Goal: Information Seeking & Learning: Learn about a topic

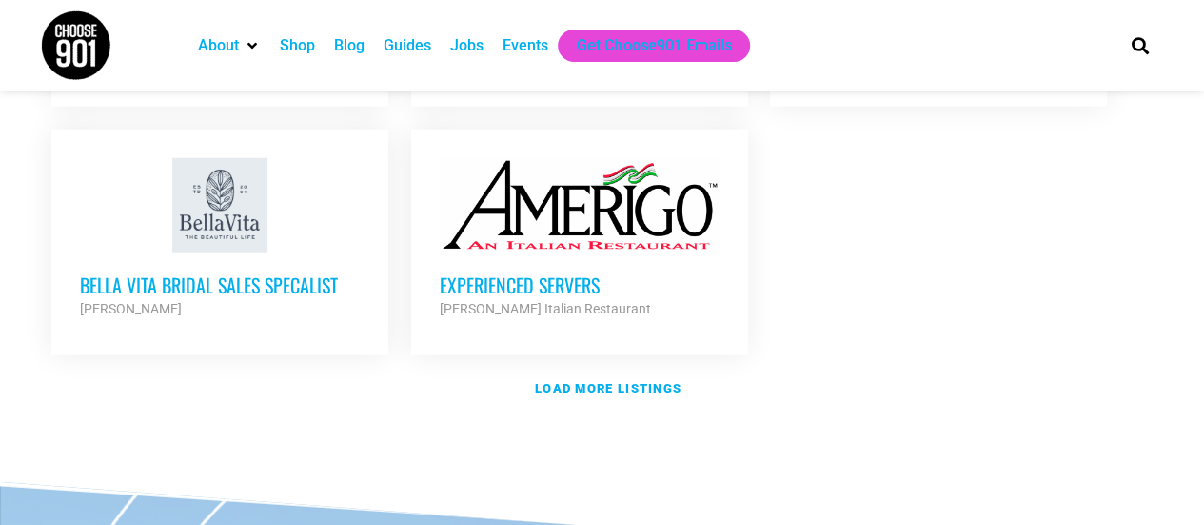
scroll to position [2393, 0]
click at [525, 296] on div "[PERSON_NAME] Italian Restaurant" at bounding box center [580, 307] width 280 height 23
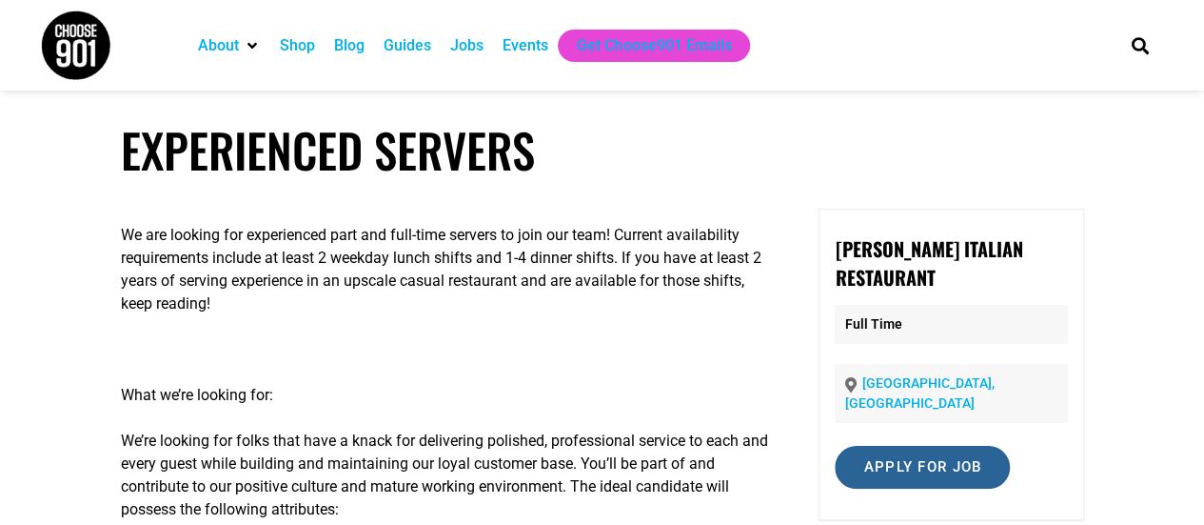
scroll to position [1, 0]
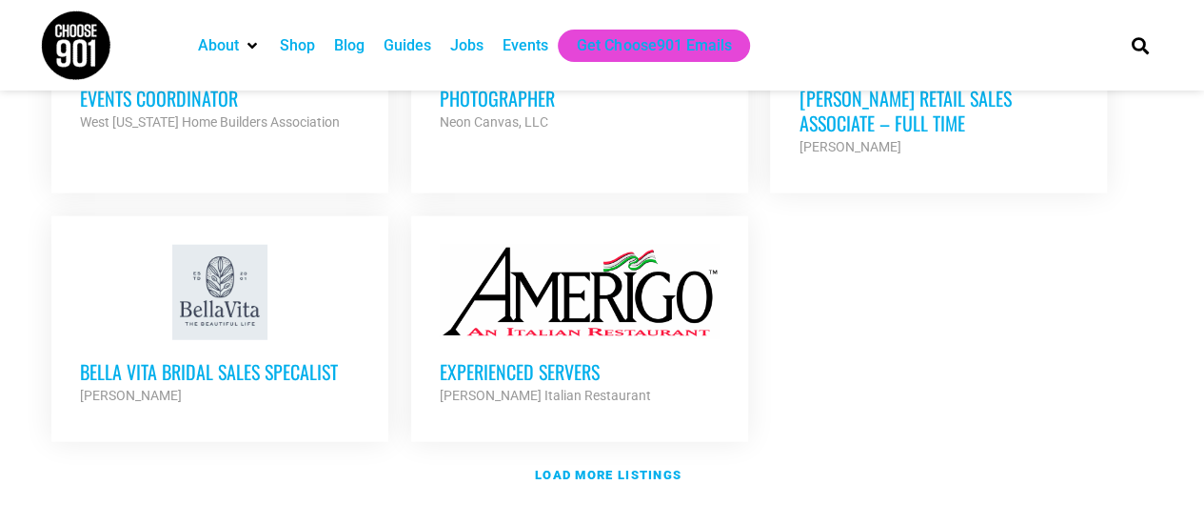
scroll to position [2307, 0]
click at [612, 452] on link "Load more listings" at bounding box center [602, 474] width 1123 height 44
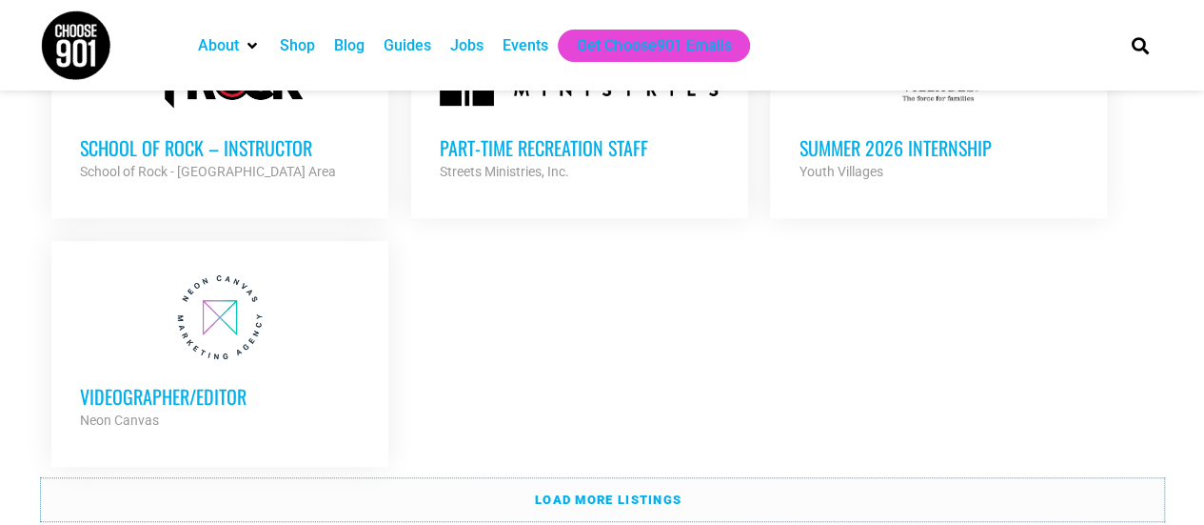
scroll to position [4120, 0]
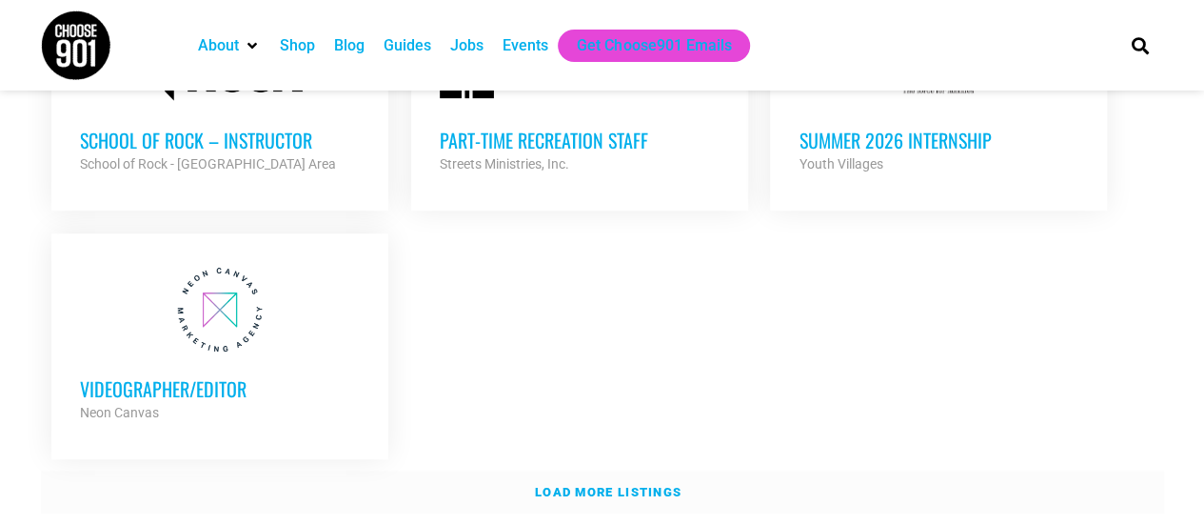
click at [608, 485] on strong "Load more listings" at bounding box center [608, 492] width 147 height 14
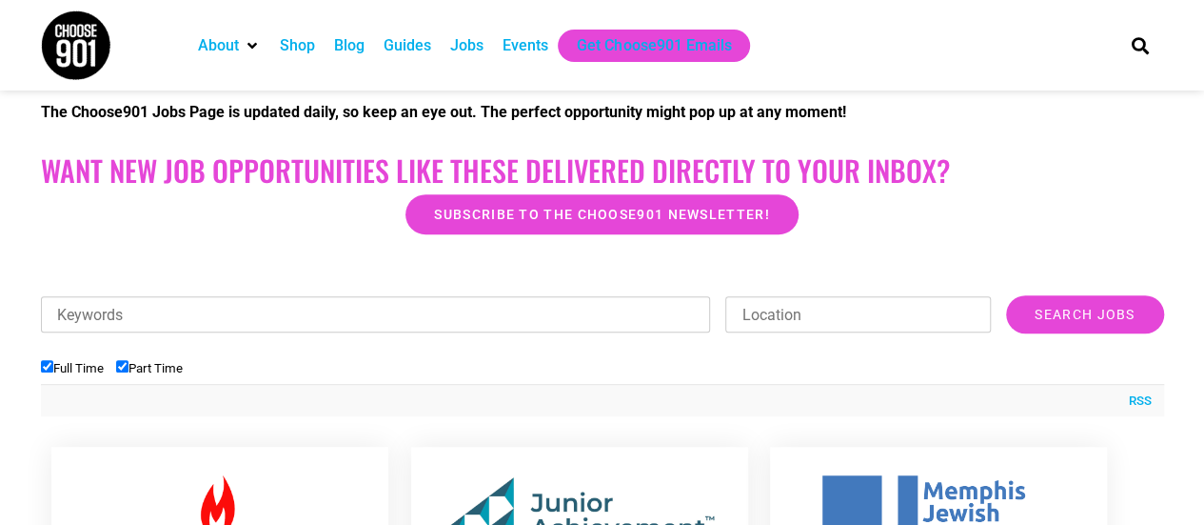
scroll to position [427, 0]
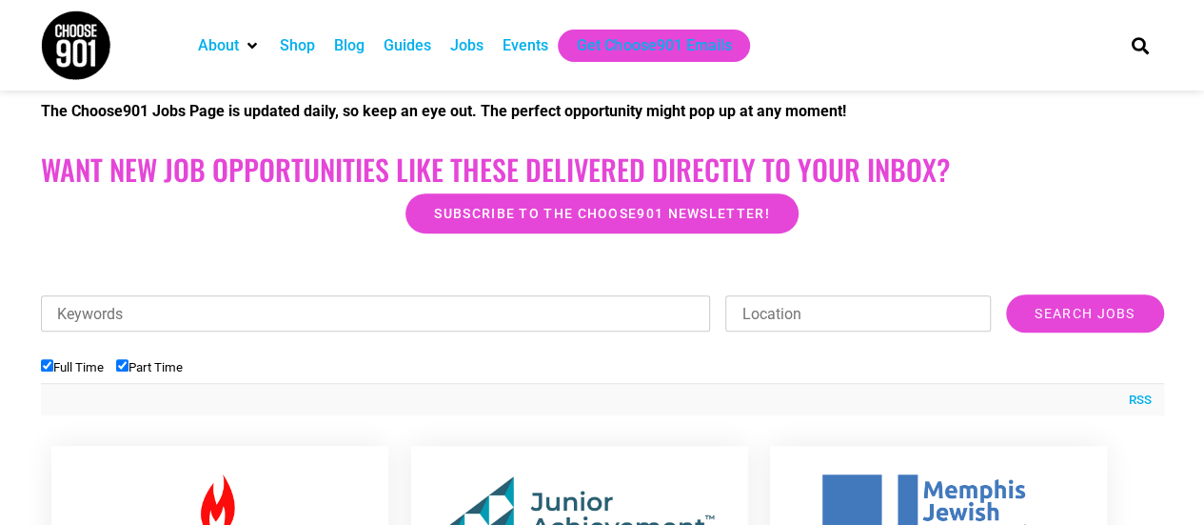
click at [463, 47] on div "Jobs" at bounding box center [466, 45] width 33 height 23
